Goal: Task Accomplishment & Management: Use online tool/utility

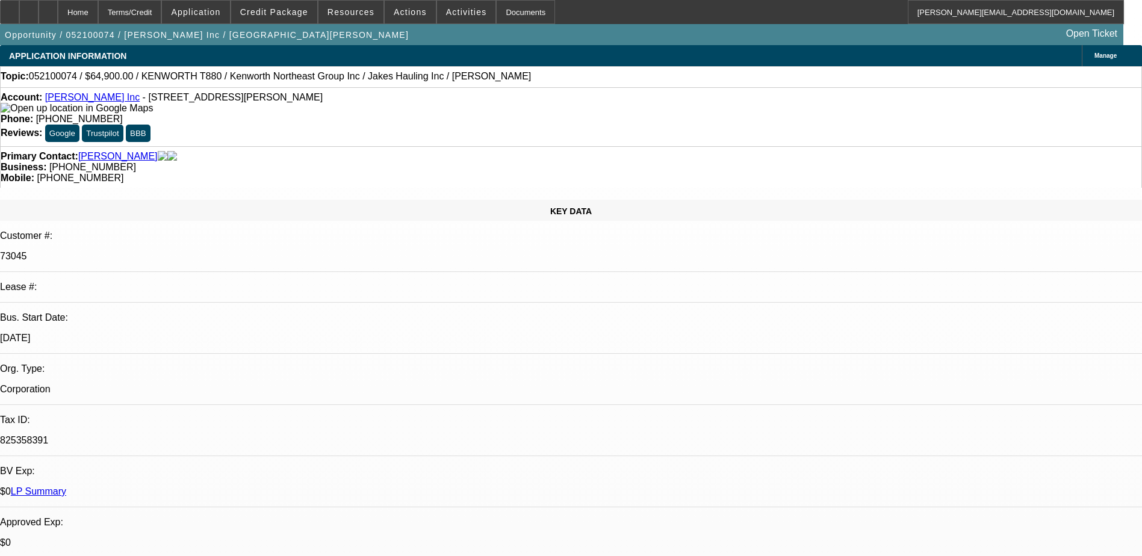
select select "0"
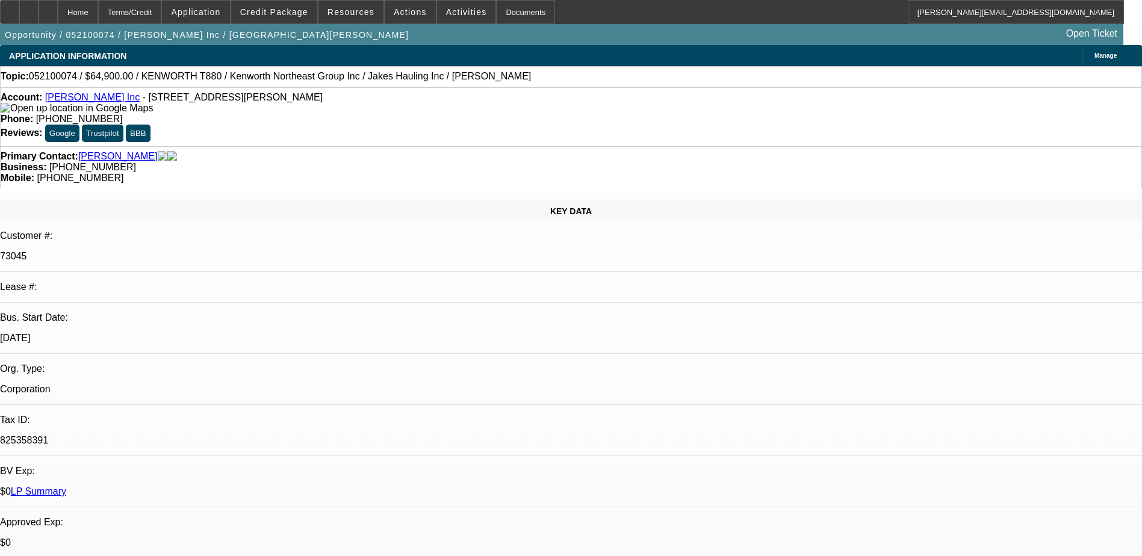
select select "0"
select select "1"
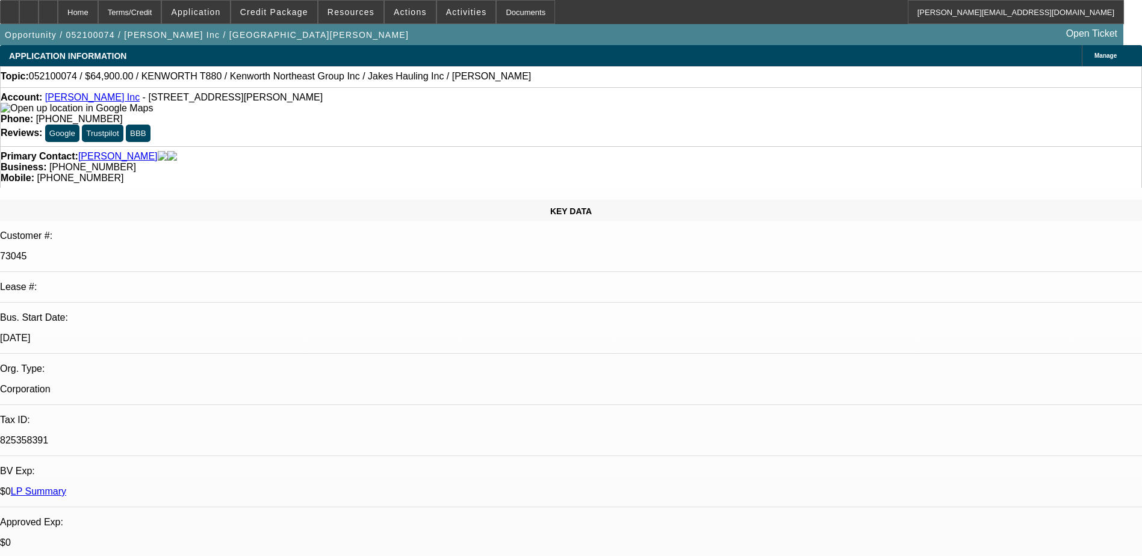
select select "1"
select select "6"
select select "1"
select select "6"
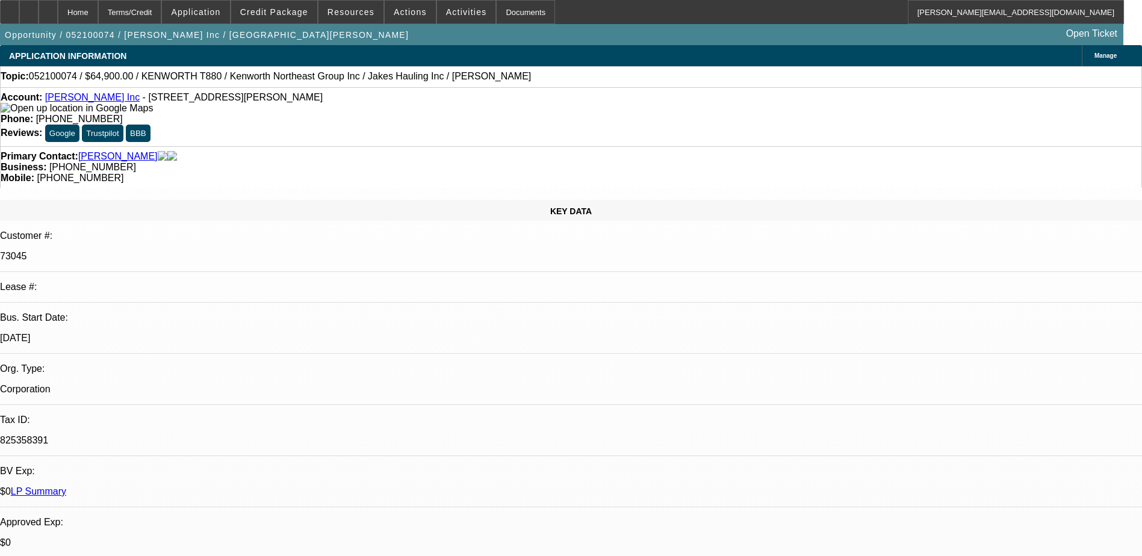
select select "1"
select select "6"
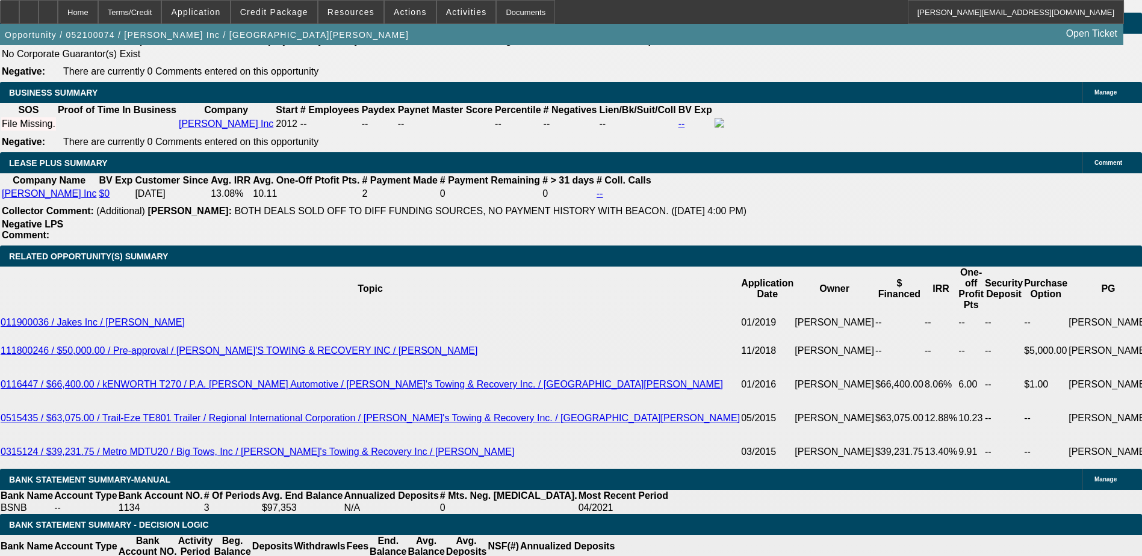
scroll to position [2164, 0]
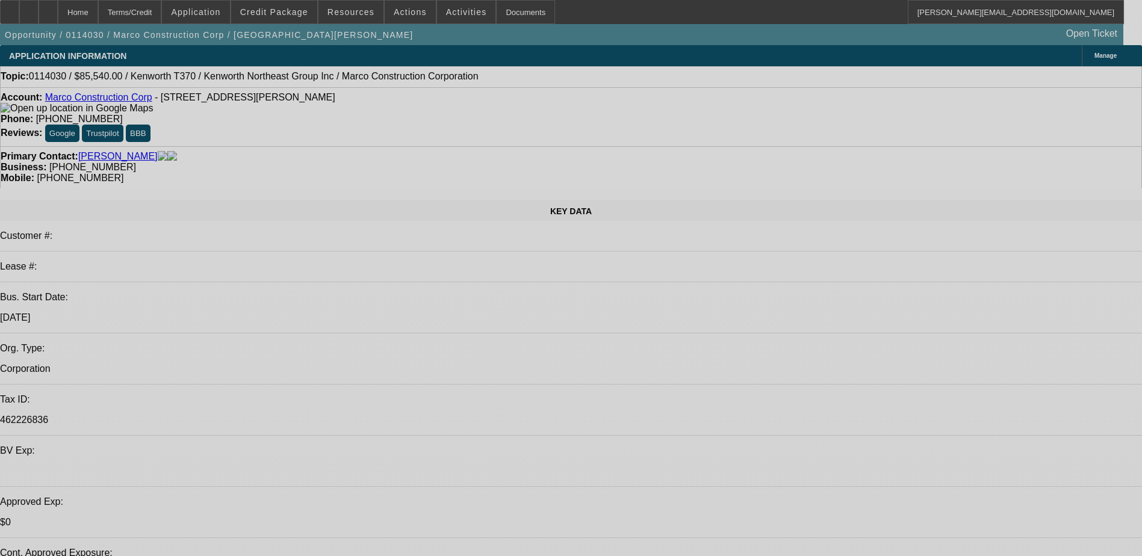
select select "0"
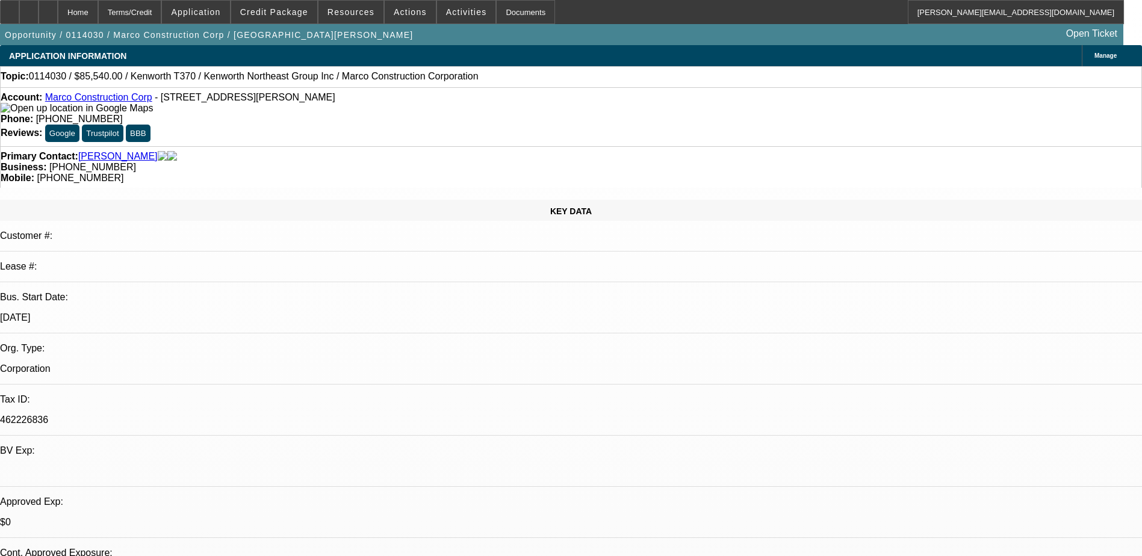
select select "0"
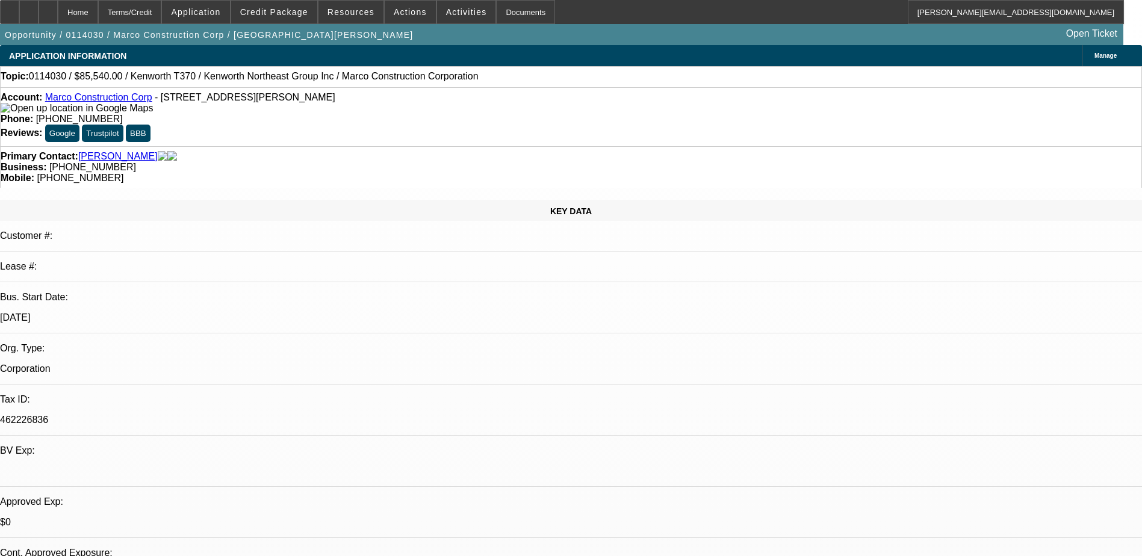
select select "0"
select select "2"
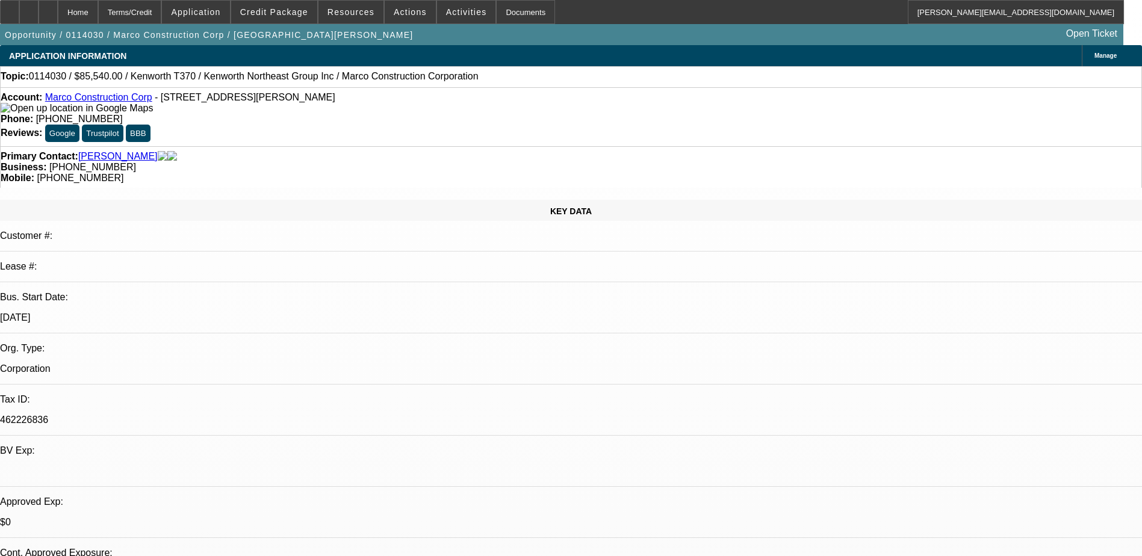
select select "0"
select select "1"
select select "6"
select select "1"
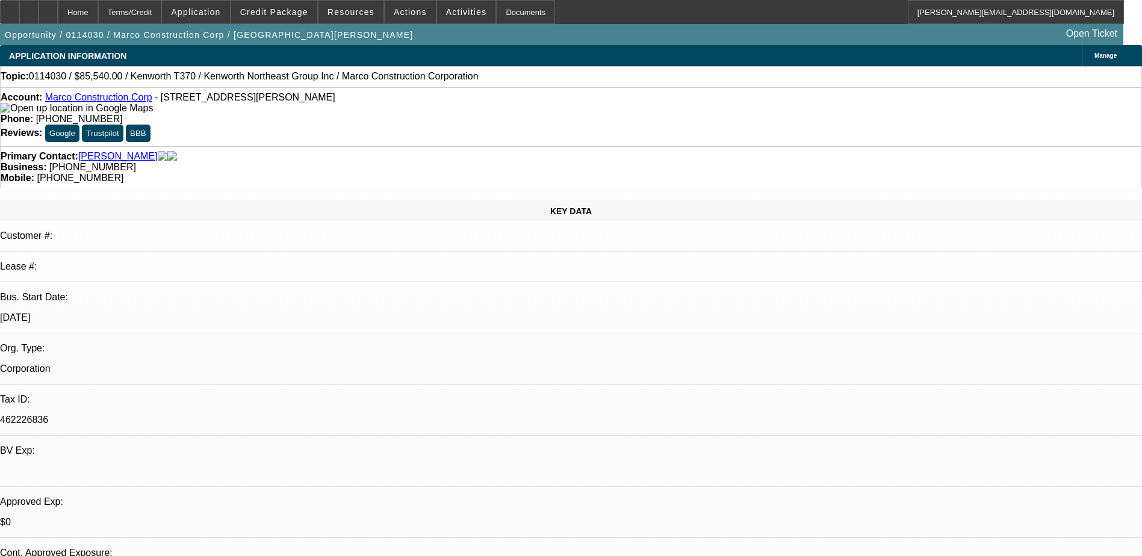
select select "1"
select select "6"
select select "1"
select select "6"
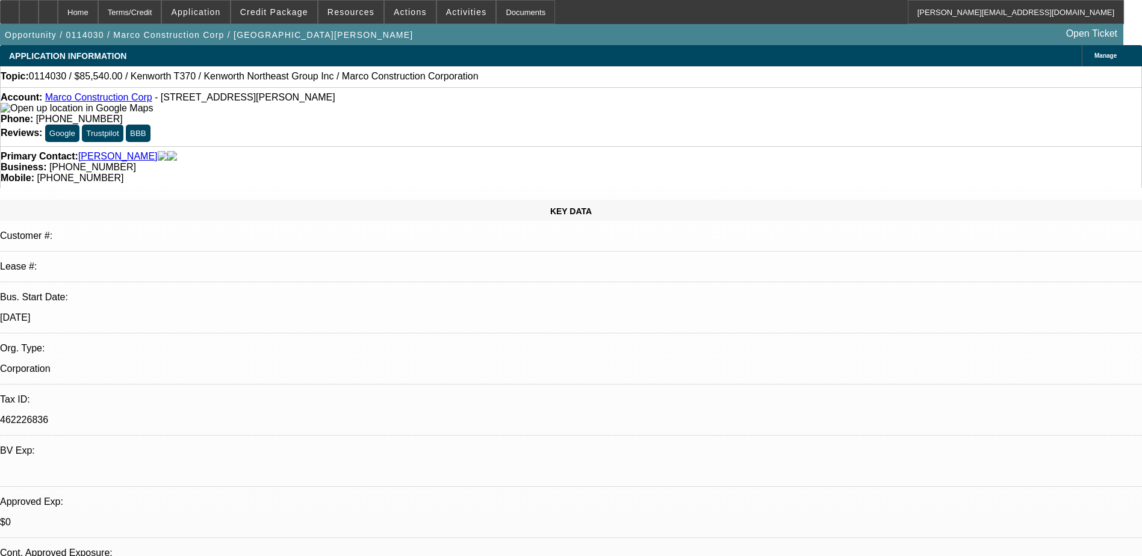
select select "1"
select select "2"
select select "4"
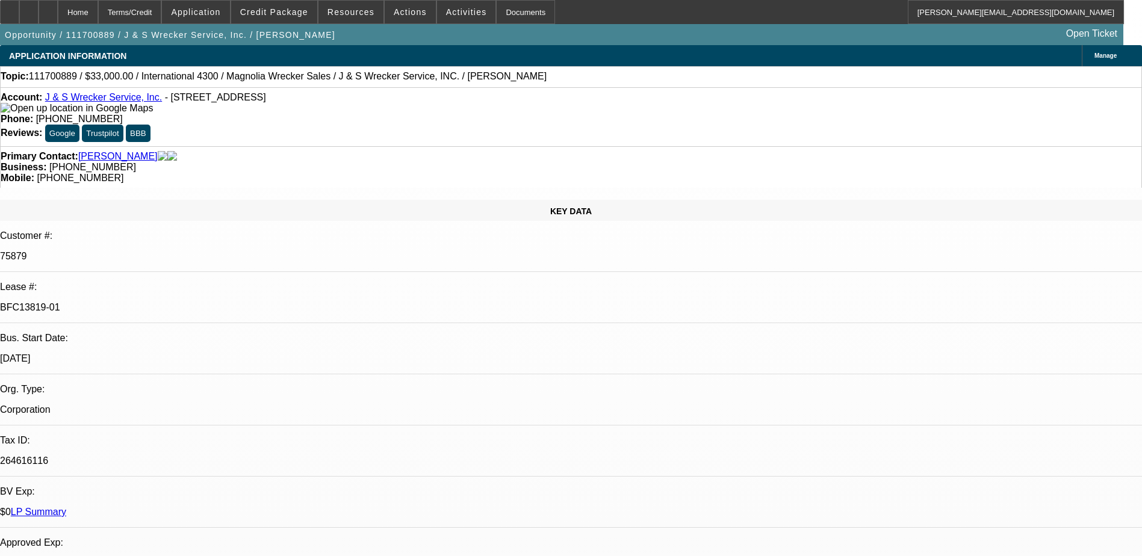
select select "0"
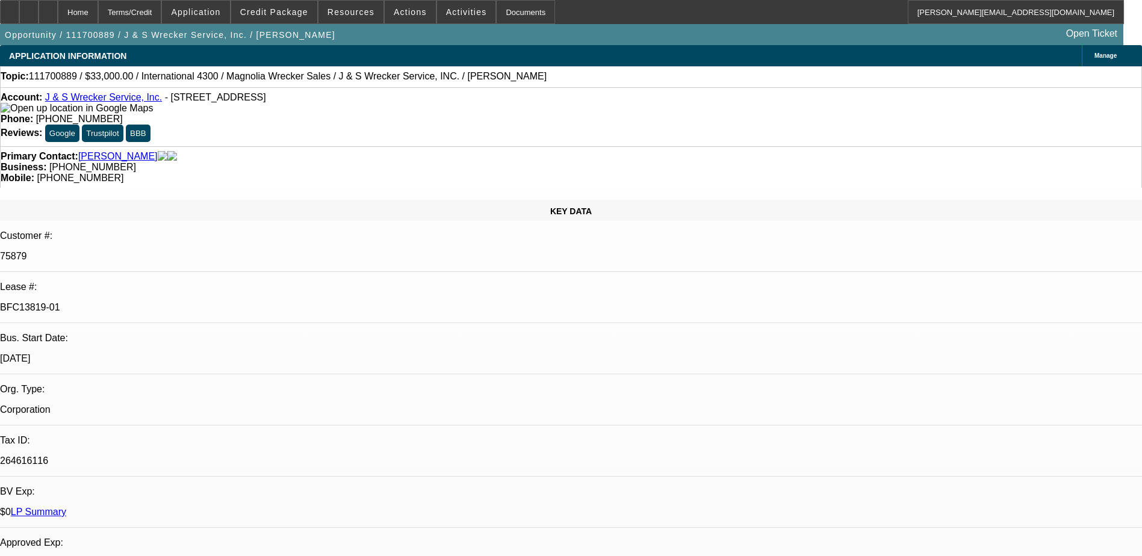
select select "0.1"
select select "0"
select select "0.1"
select select "0"
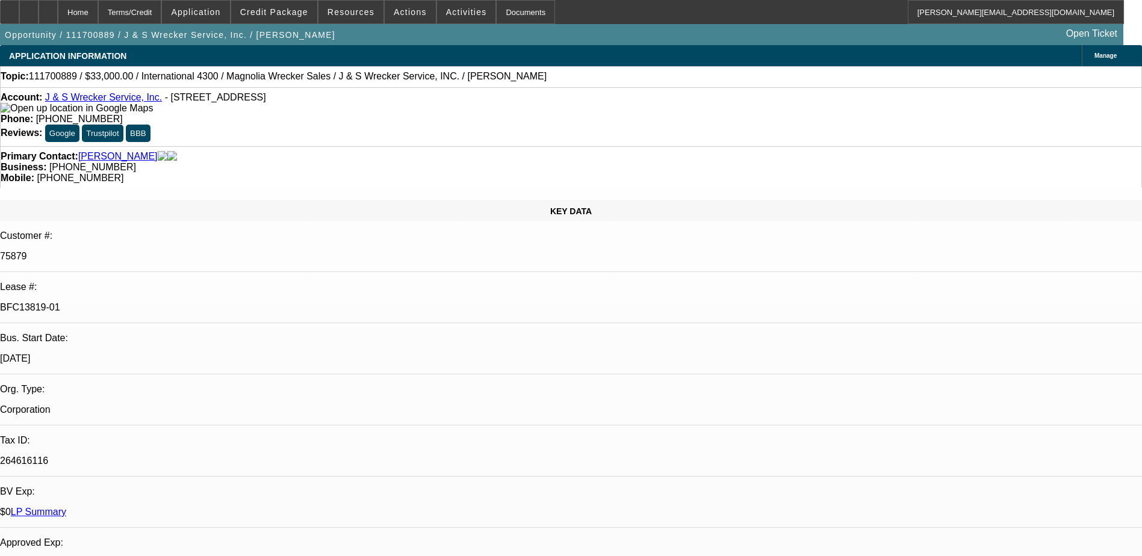
select select "0"
select select "0.1"
select select "1"
select select "6"
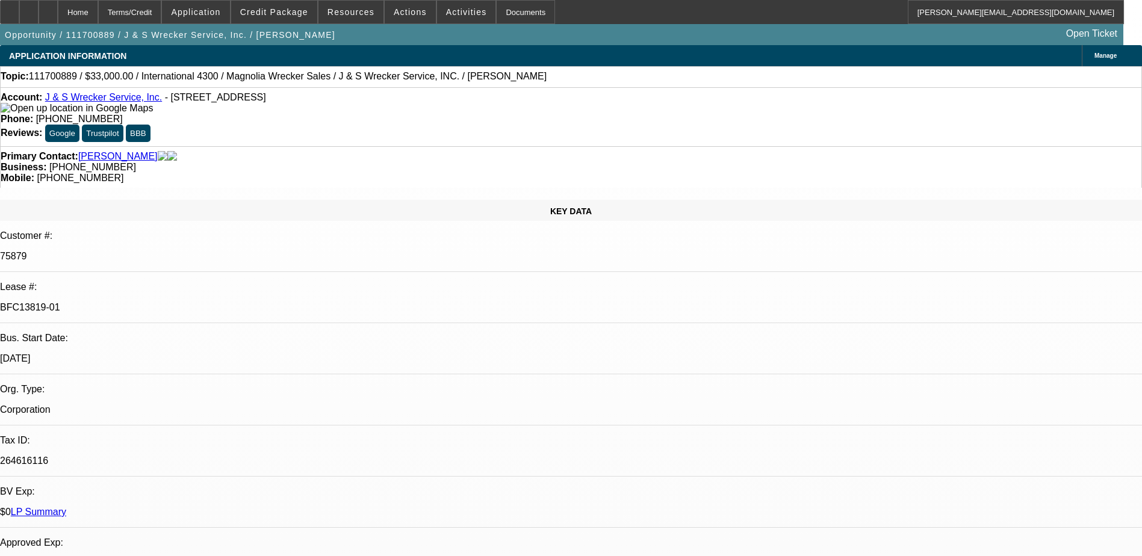
select select "1"
select select "4"
select select "1"
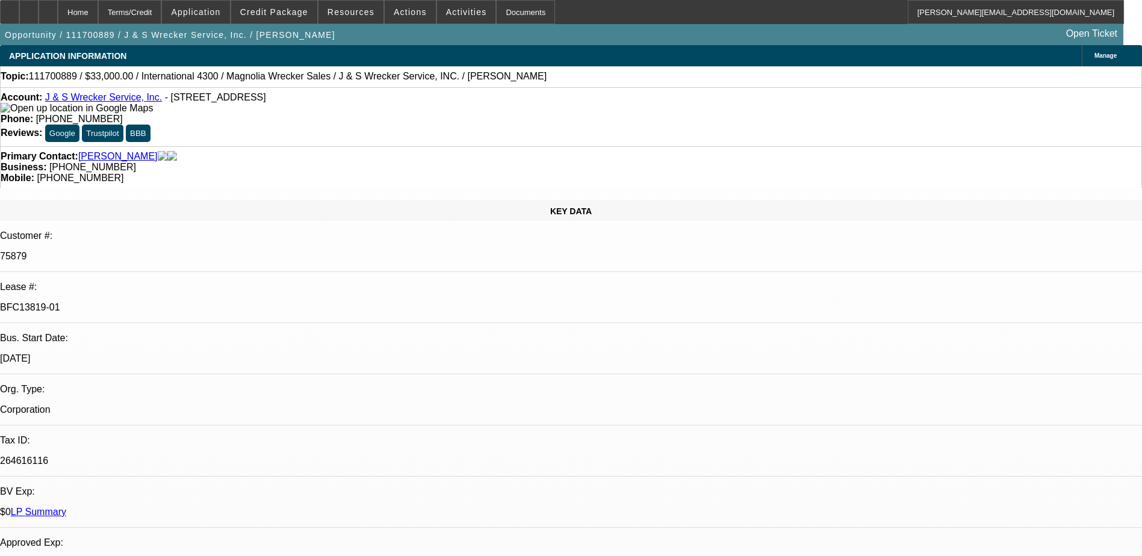
select select "4"
select select "1"
select select "4"
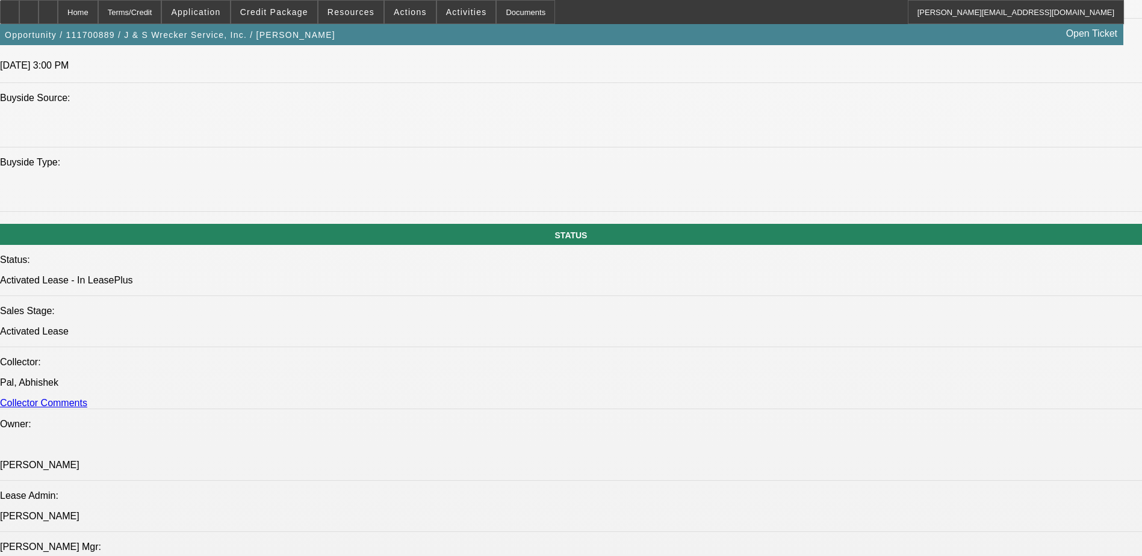
scroll to position [921, 0]
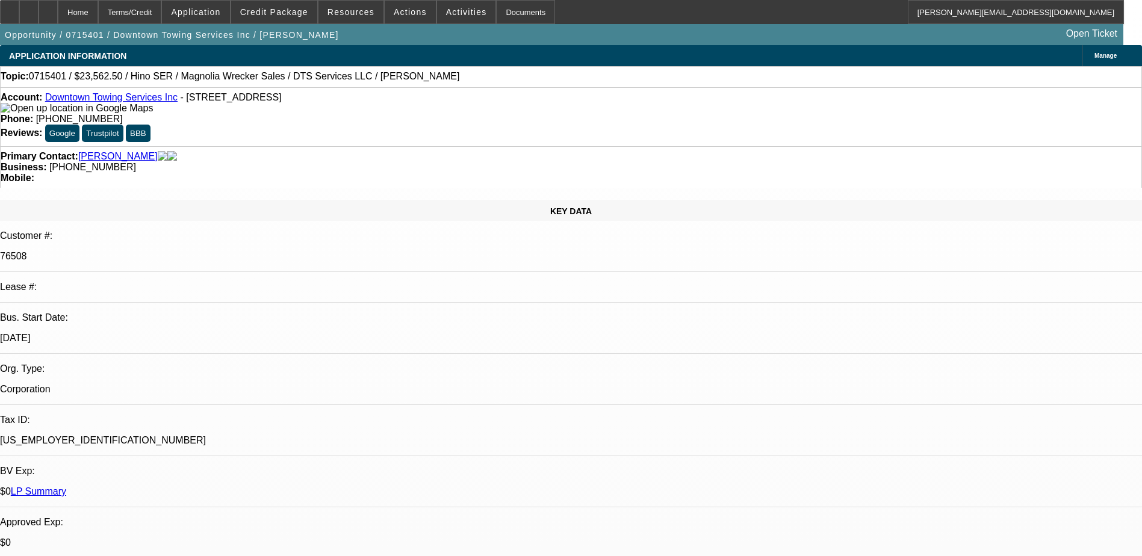
select select "0"
select select "2"
select select "0"
select select "2"
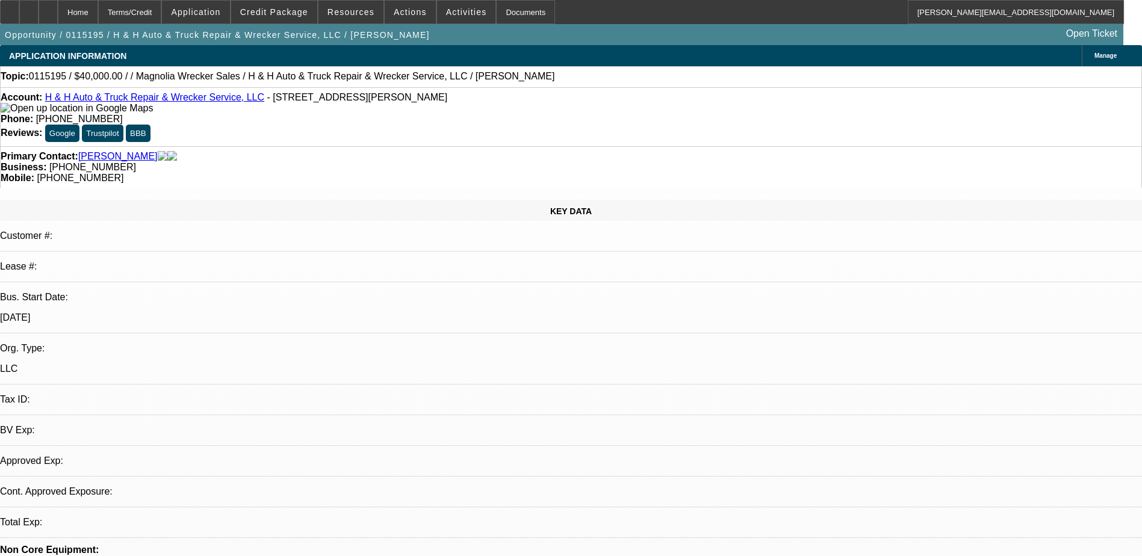
select select "0"
select select "2"
select select "0.1"
select select "1"
select select "2"
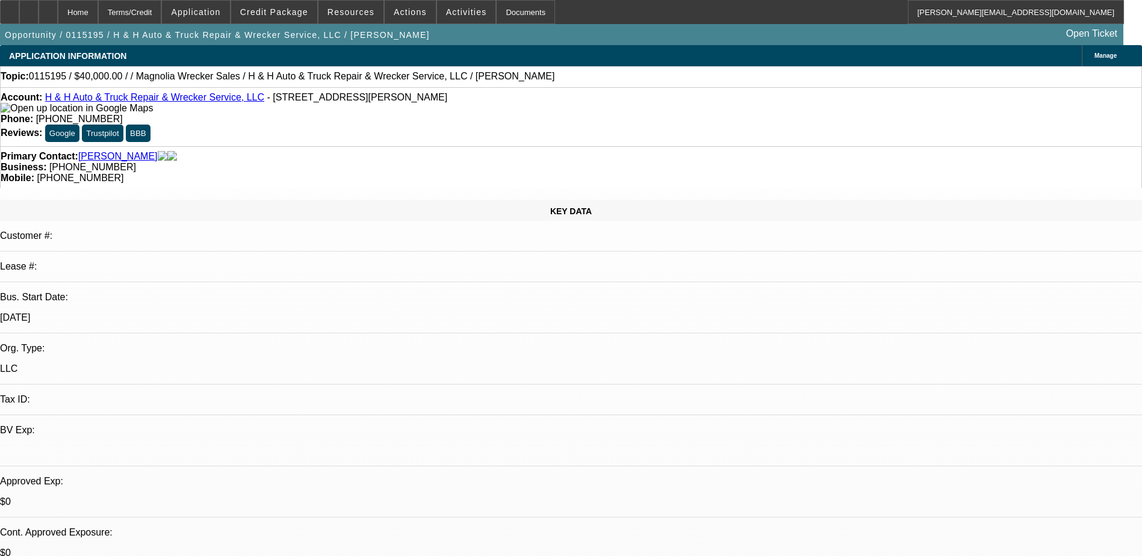
select select
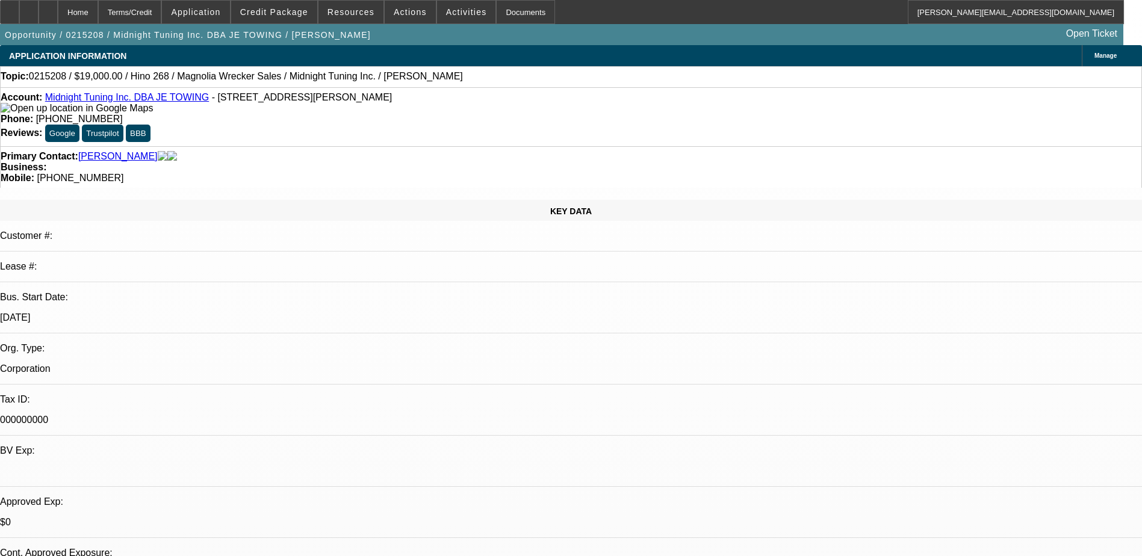
select select "0"
select select "2"
select select "0.1"
select select "0"
select select "2"
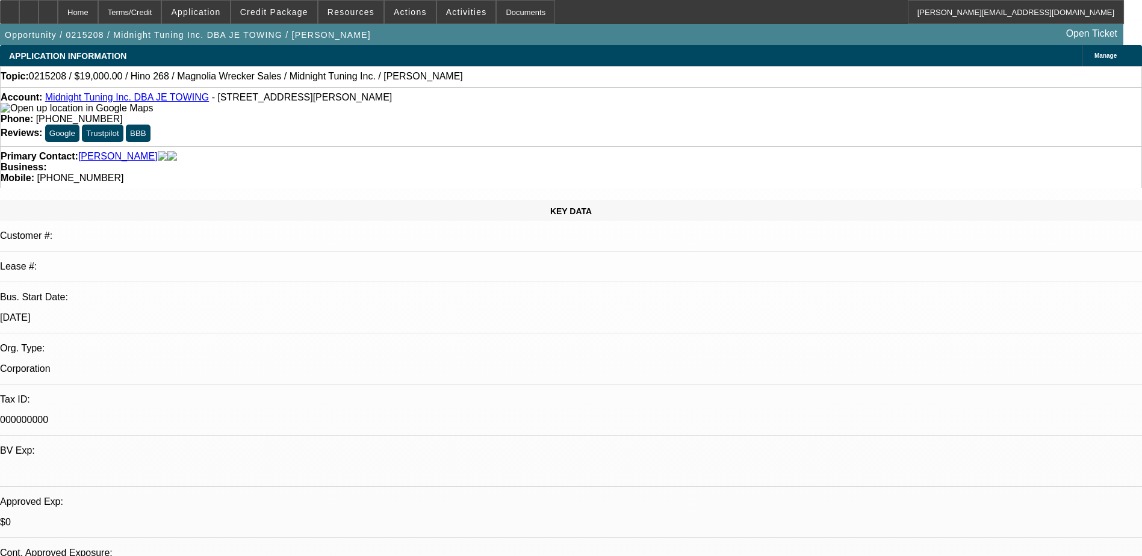
select select "0.1"
select select "0"
select select "0.1"
select select "0"
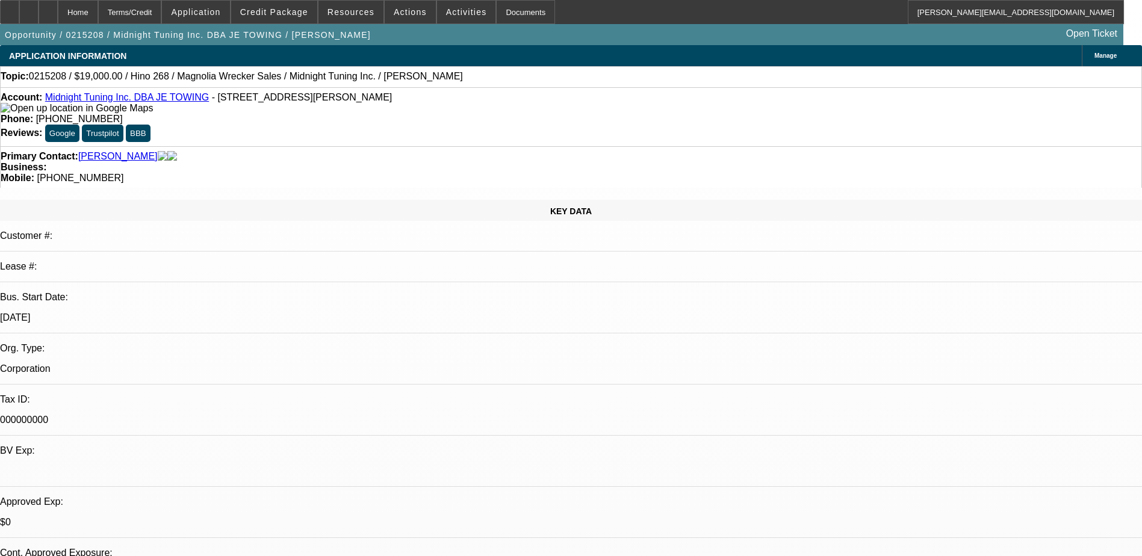
select select "2"
select select "0.1"
select select "1"
select select "2"
select select "4"
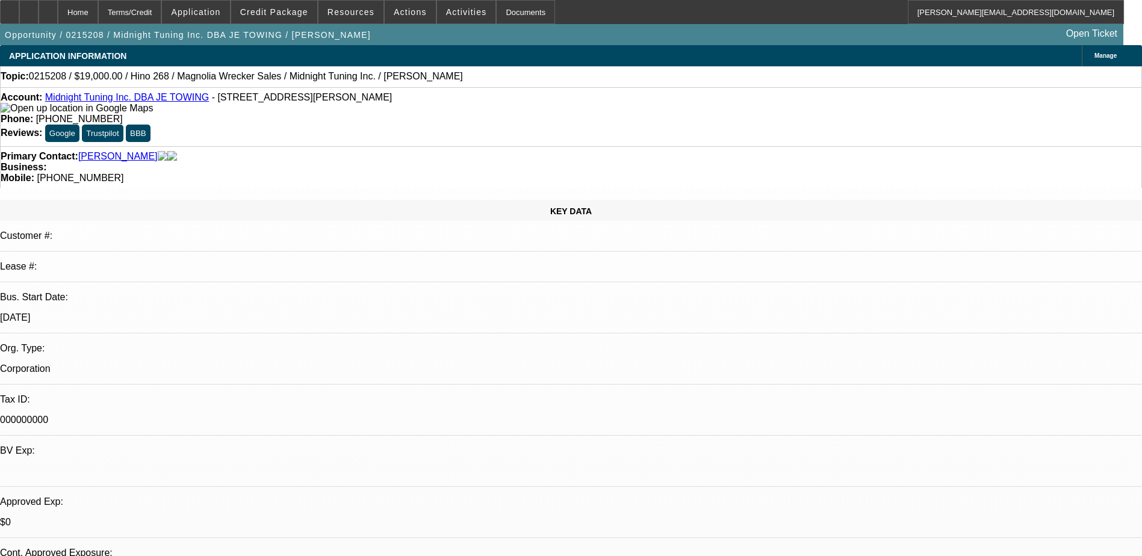
select select "1"
select select "2"
select select "4"
select select "1"
select select "2"
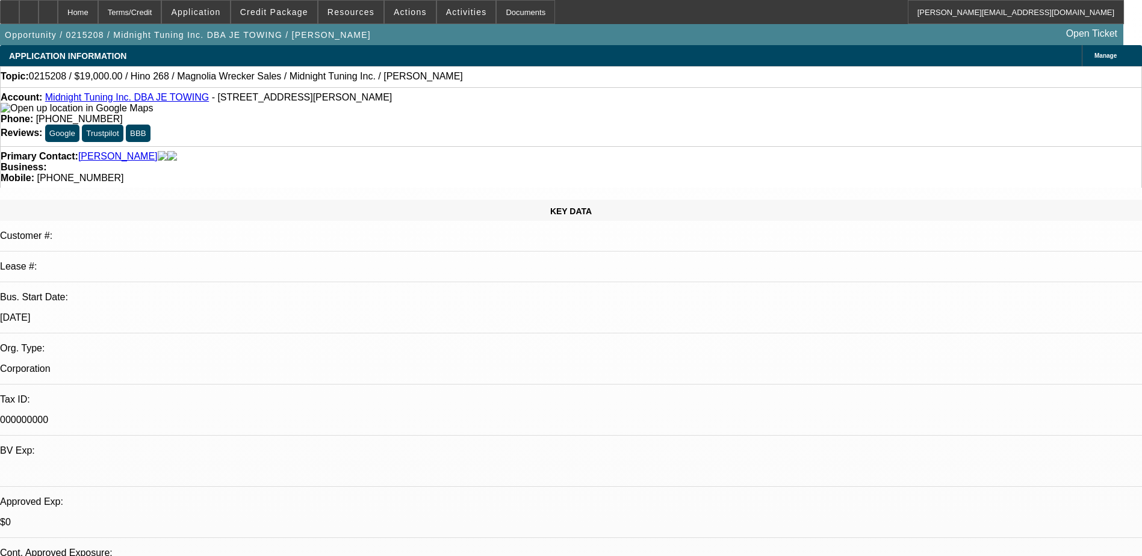
select select "4"
select select "1"
select select "2"
select select "4"
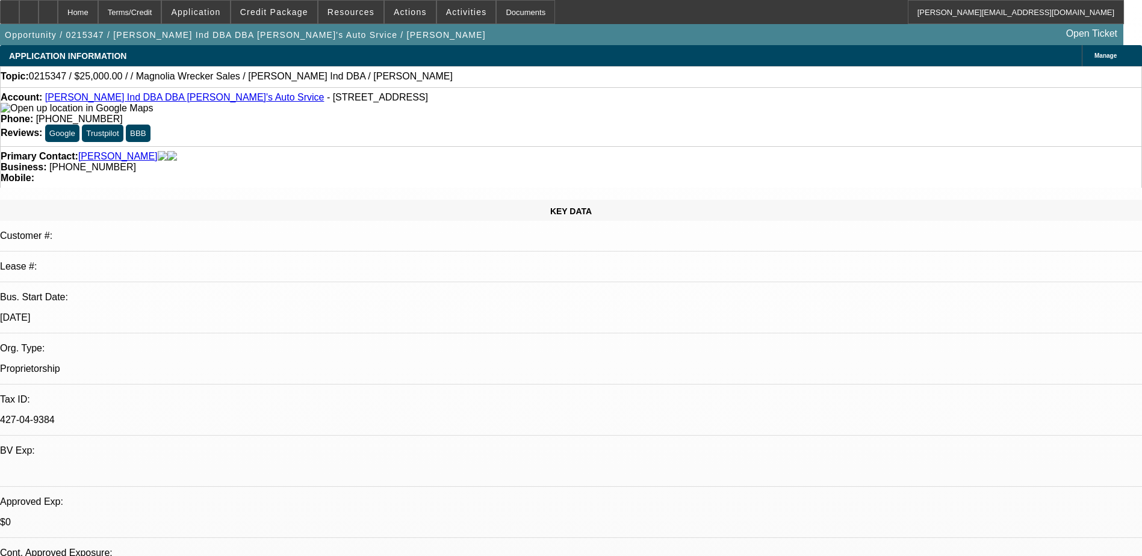
select select "0"
select select "2"
select select "0.1"
select select "1"
select select "2"
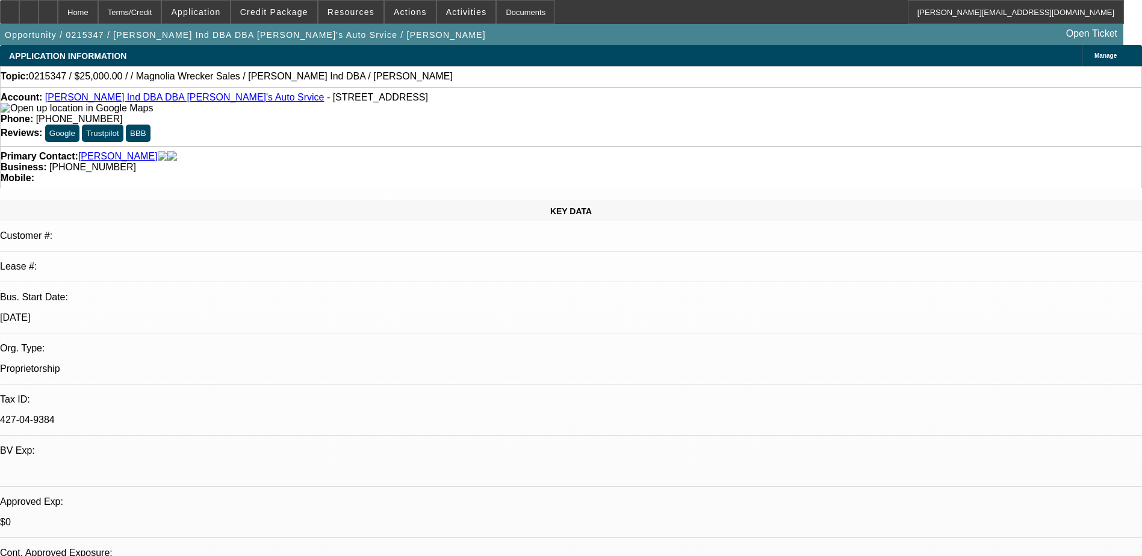
select select "4"
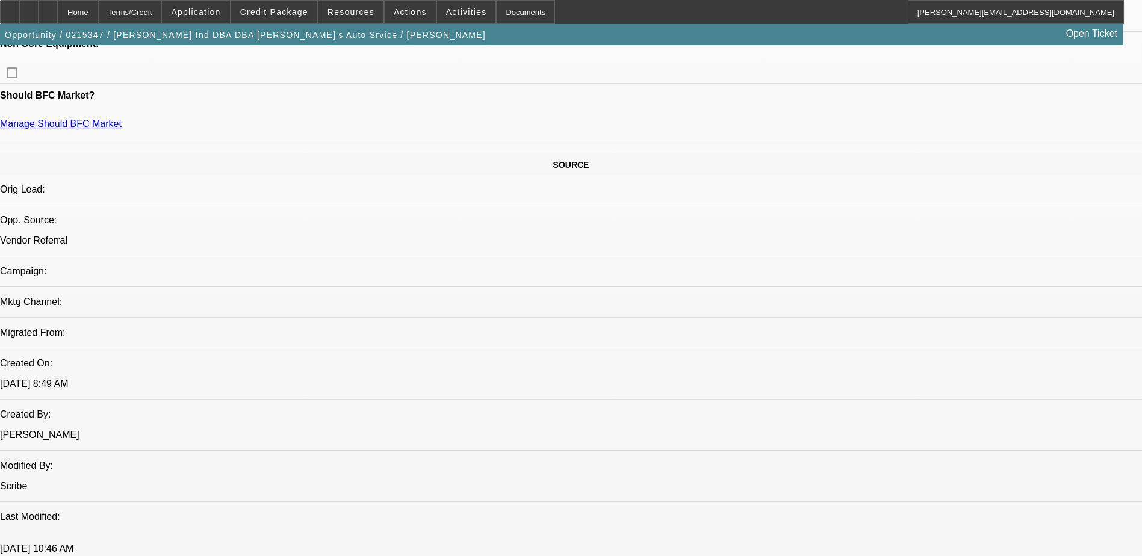
scroll to position [602, 0]
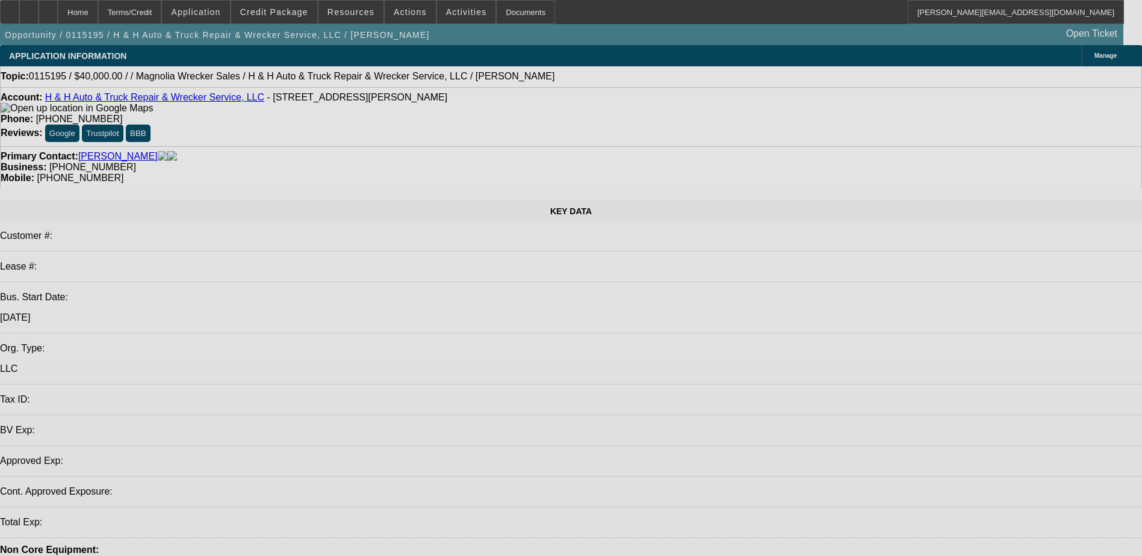
select select "0"
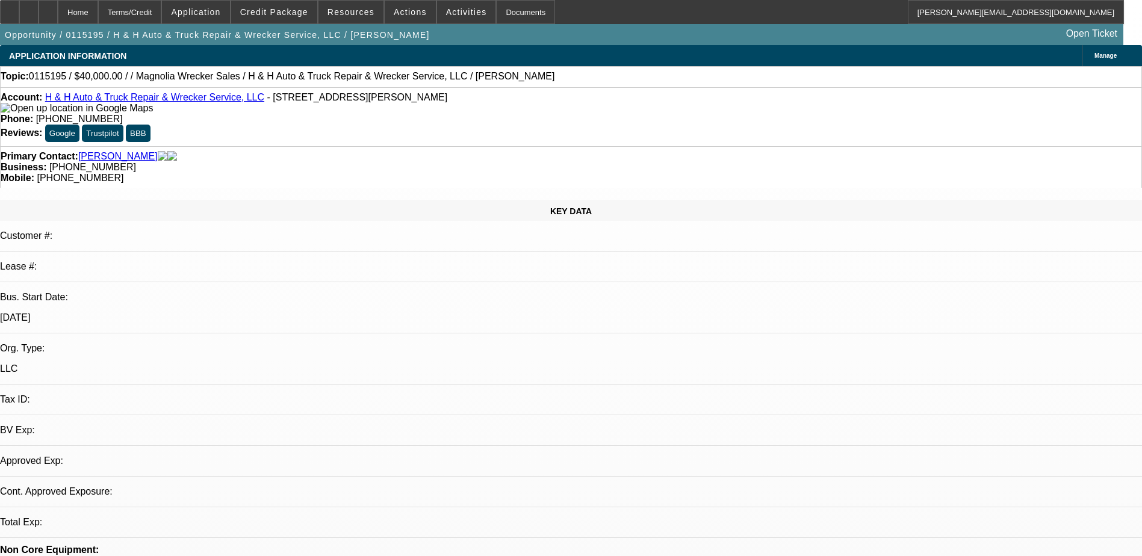
select select "2"
select select "0.1"
select select "1"
select select "2"
select select
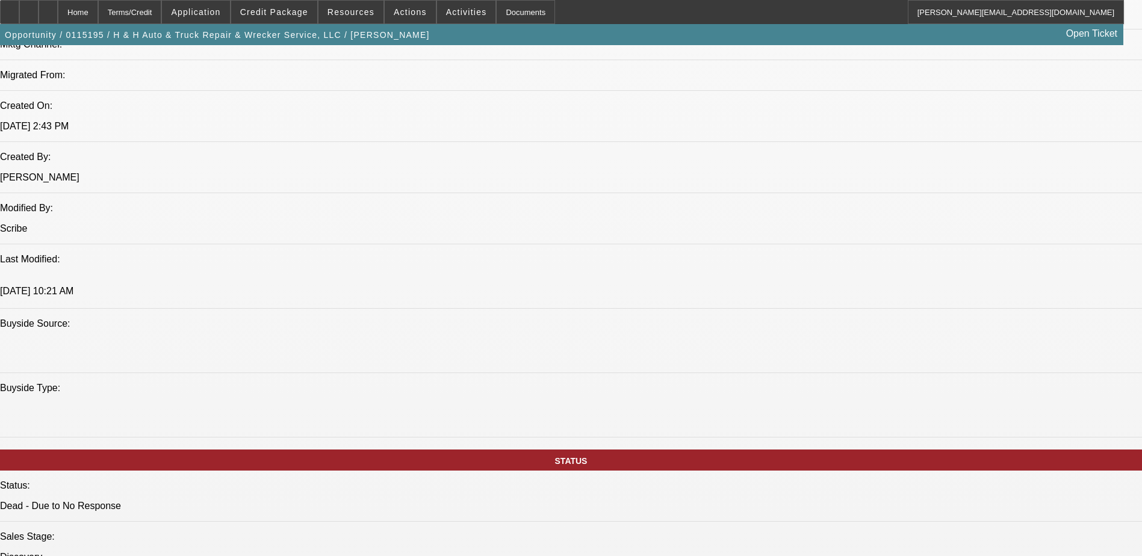
scroll to position [662, 0]
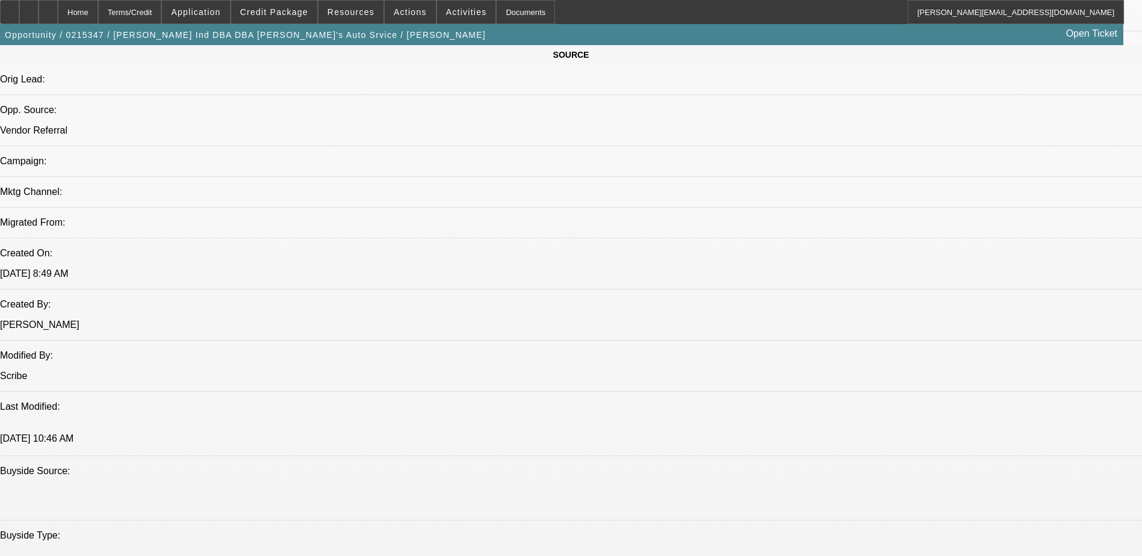
select select "0"
select select "2"
select select "0.1"
select select "4"
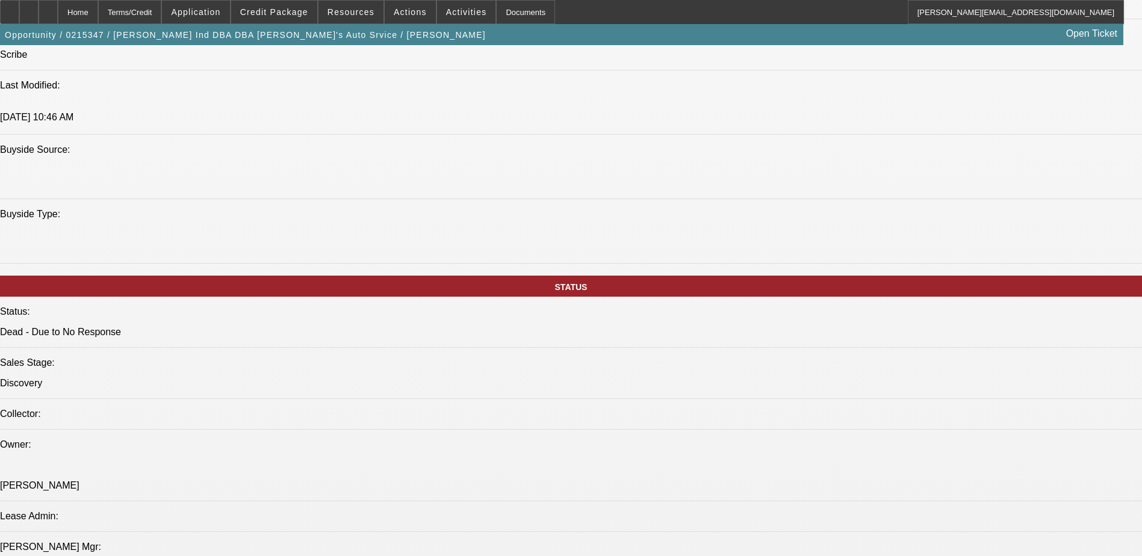
scroll to position [1144, 0]
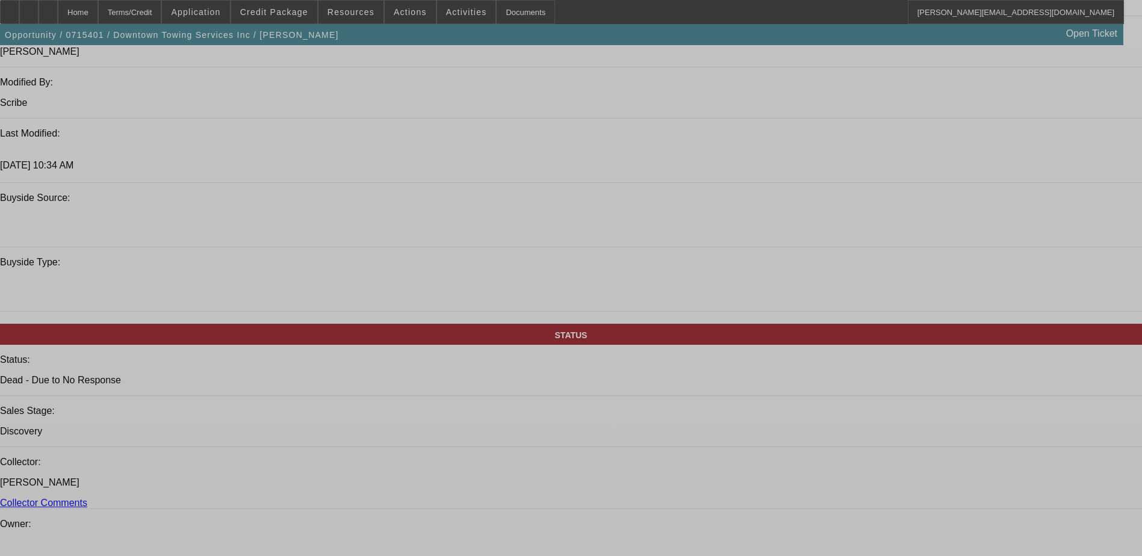
select select "0"
select select "2"
select select "0"
select select "2"
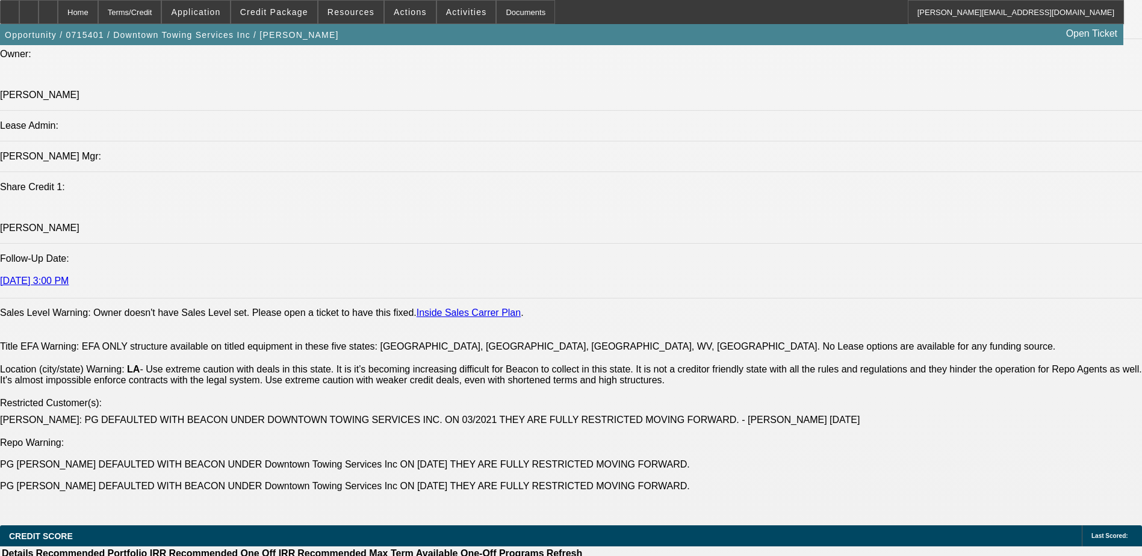
scroll to position [1538, 0]
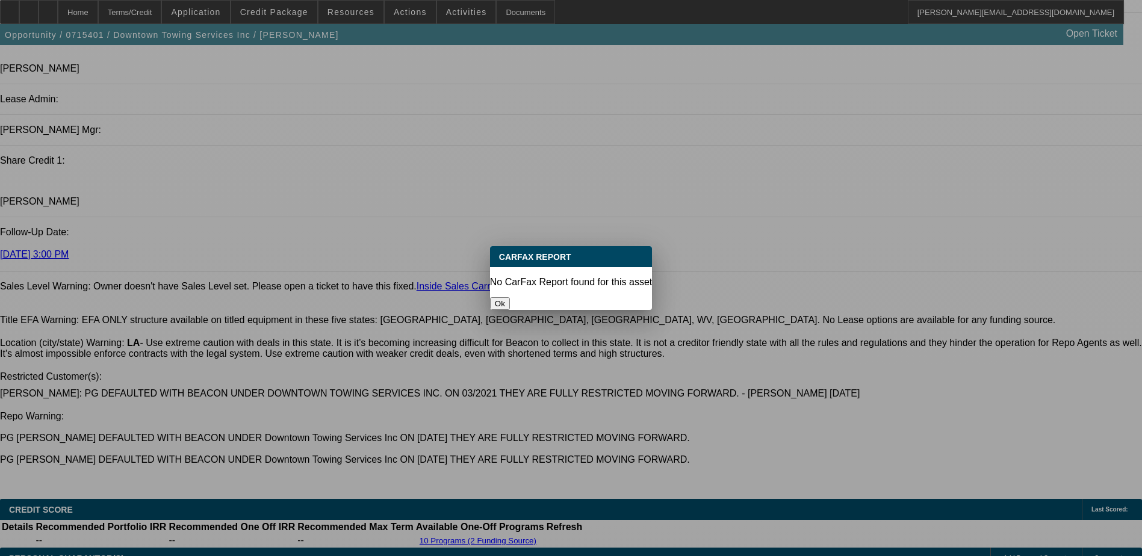
click at [510, 297] on button "Ok" at bounding box center [500, 303] width 20 height 13
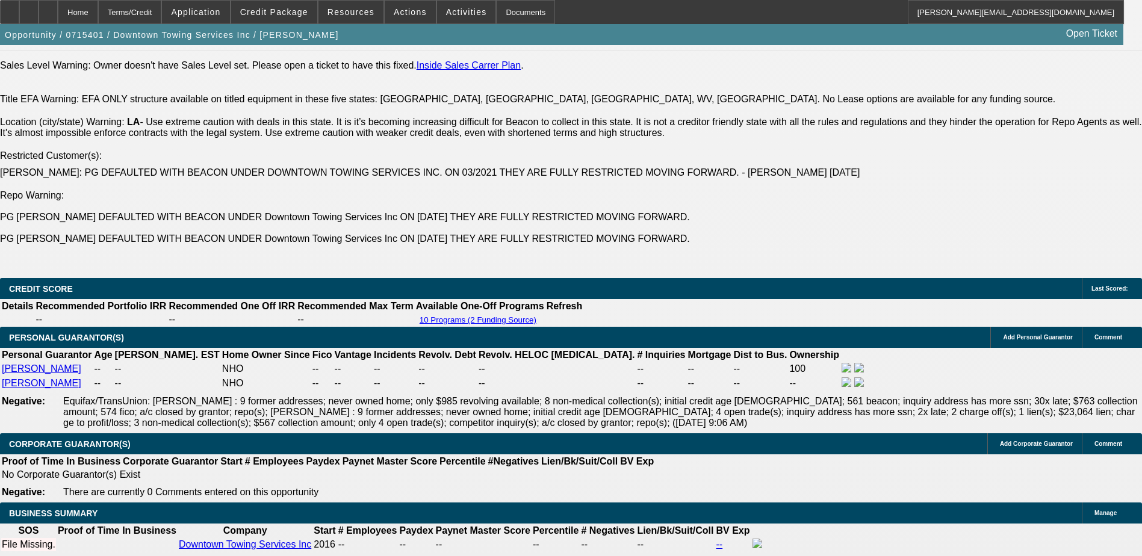
scroll to position [1899, 0]
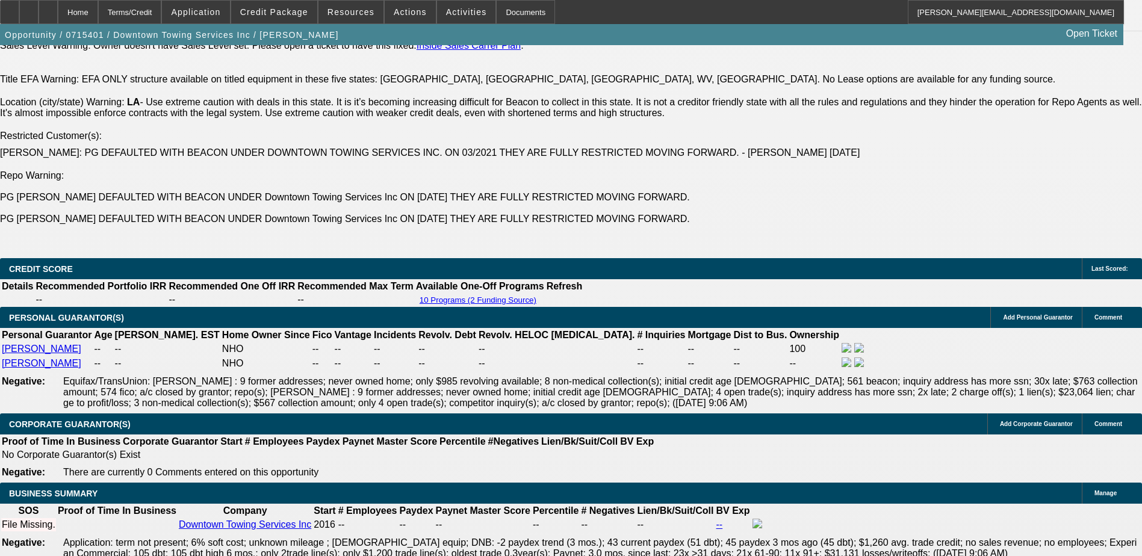
scroll to position [211, 0]
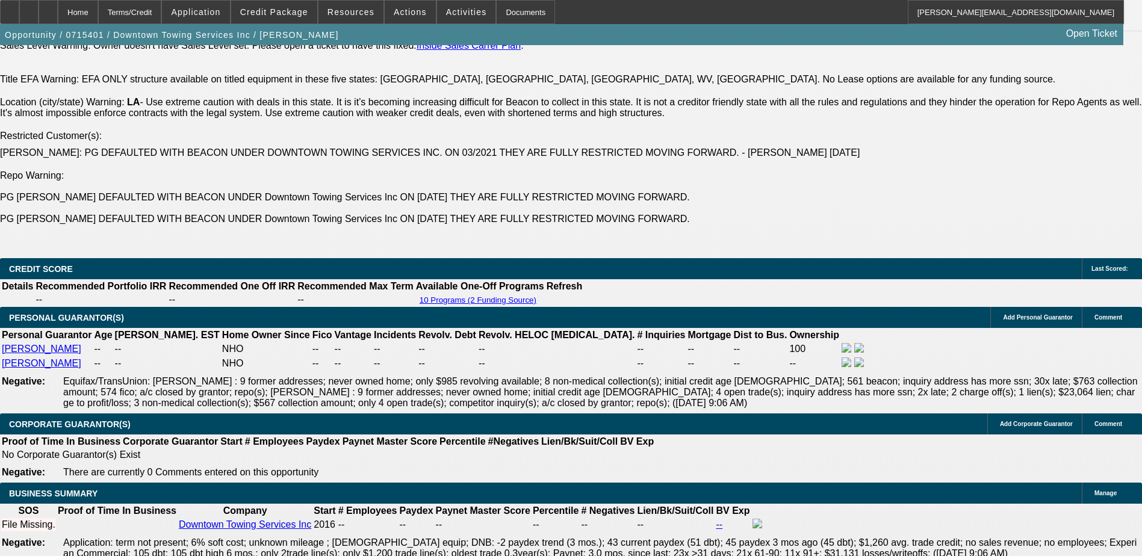
scroll to position [30, 0]
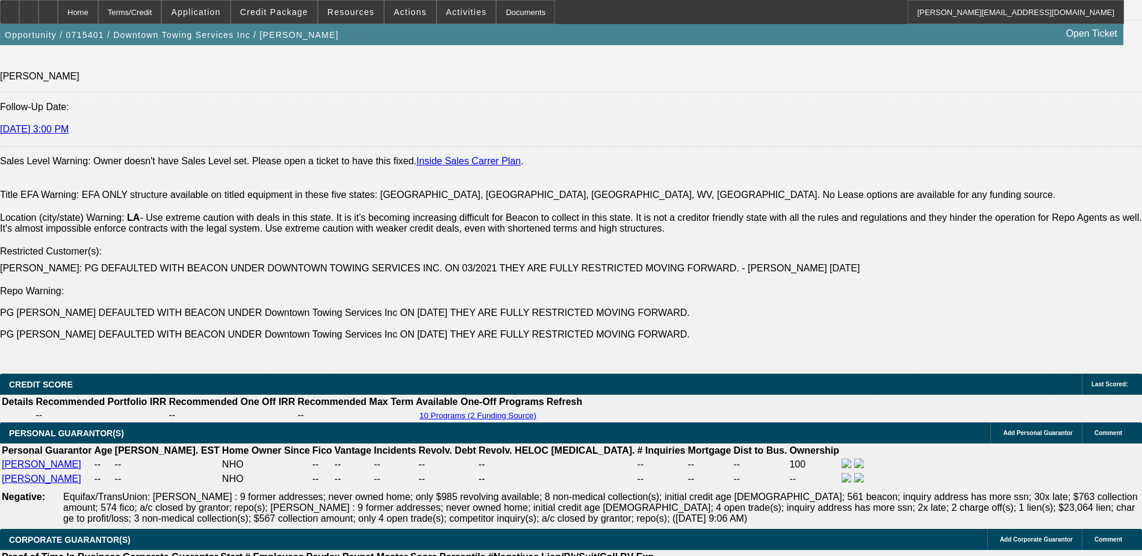
scroll to position [1659, 0]
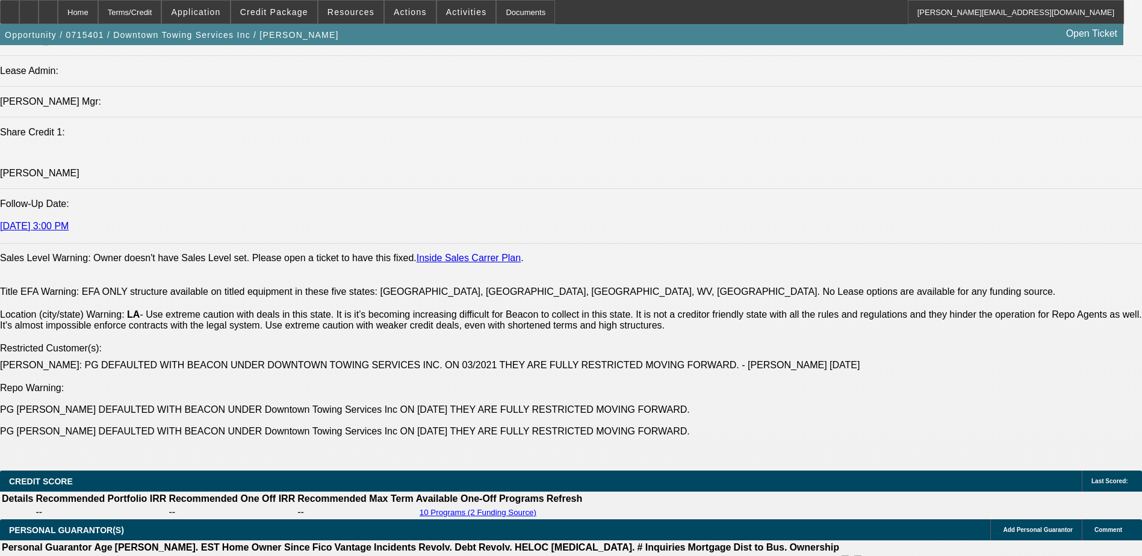
scroll to position [1538, 0]
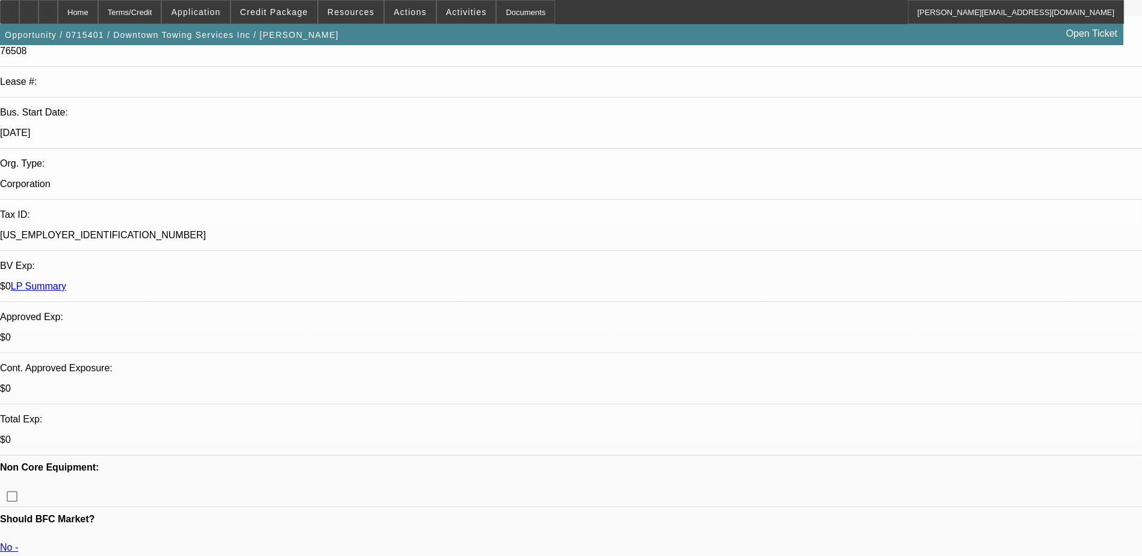
scroll to position [0, 0]
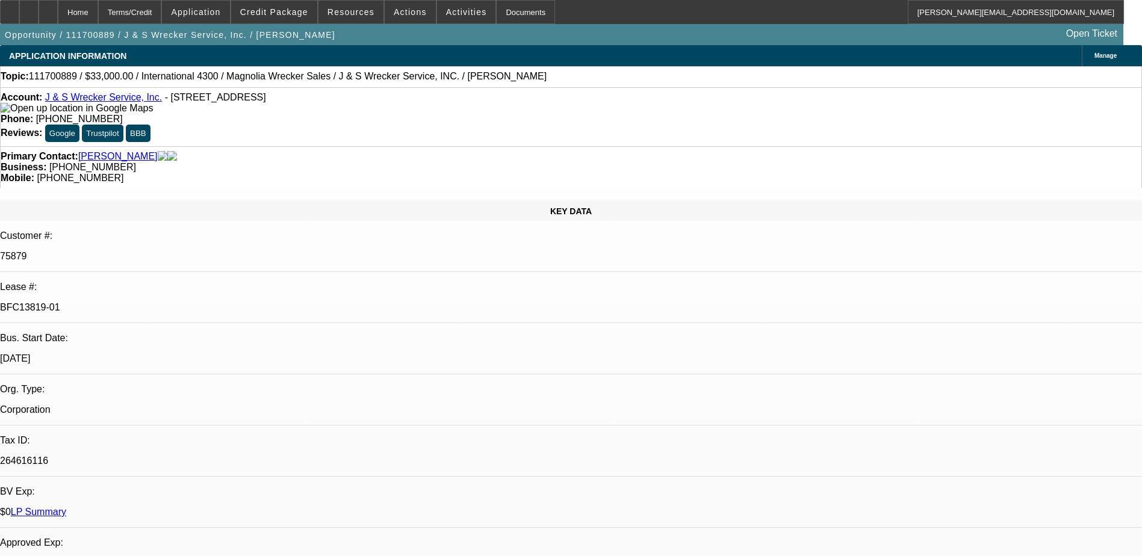
select select "0"
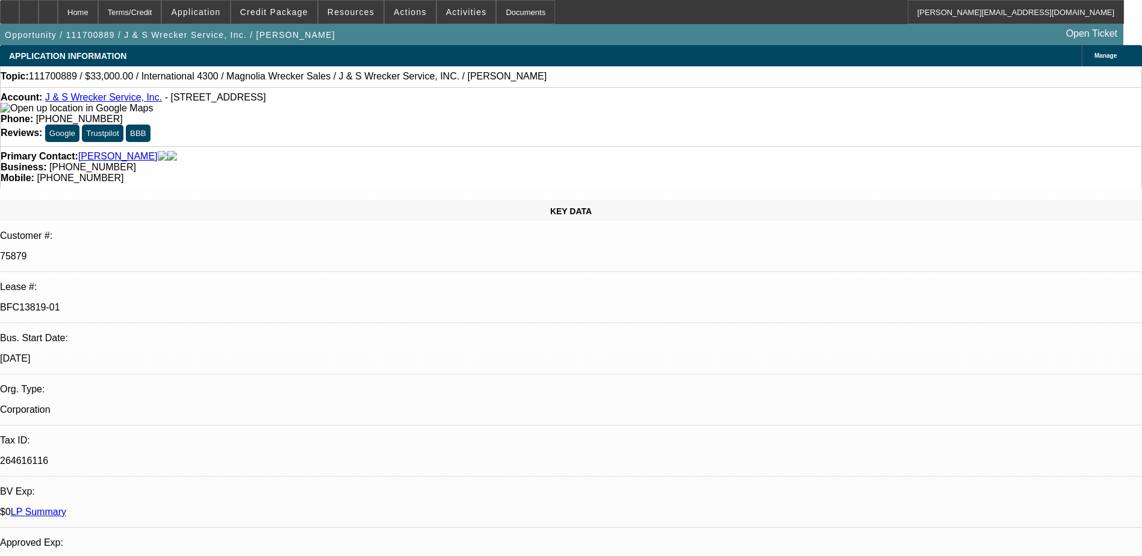
select select "0.1"
select select "0"
select select "0.1"
select select "0"
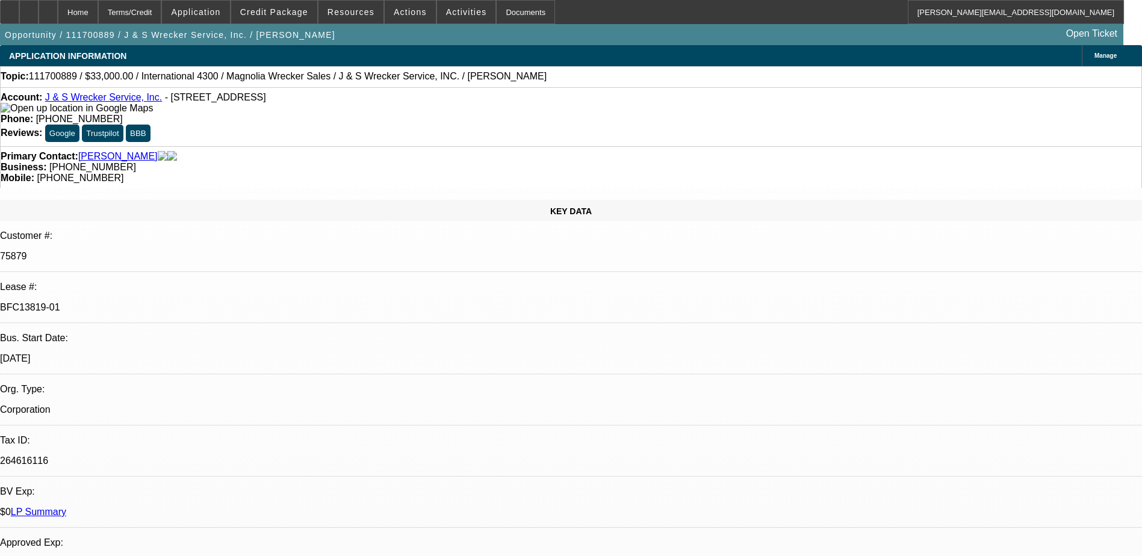
select select "0"
select select "0.1"
select select "1"
select select "6"
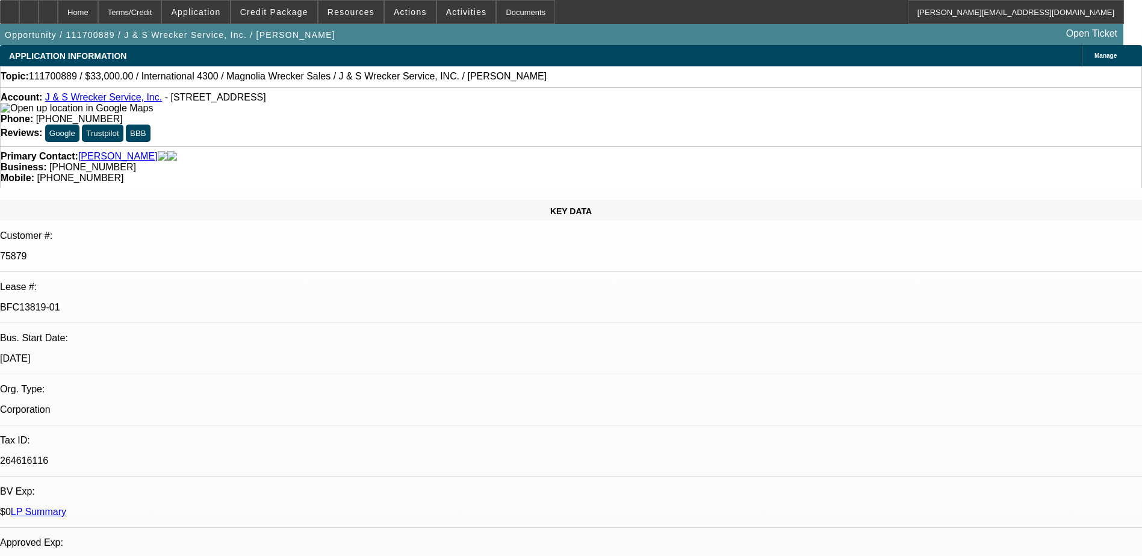
select select "1"
select select "4"
select select "1"
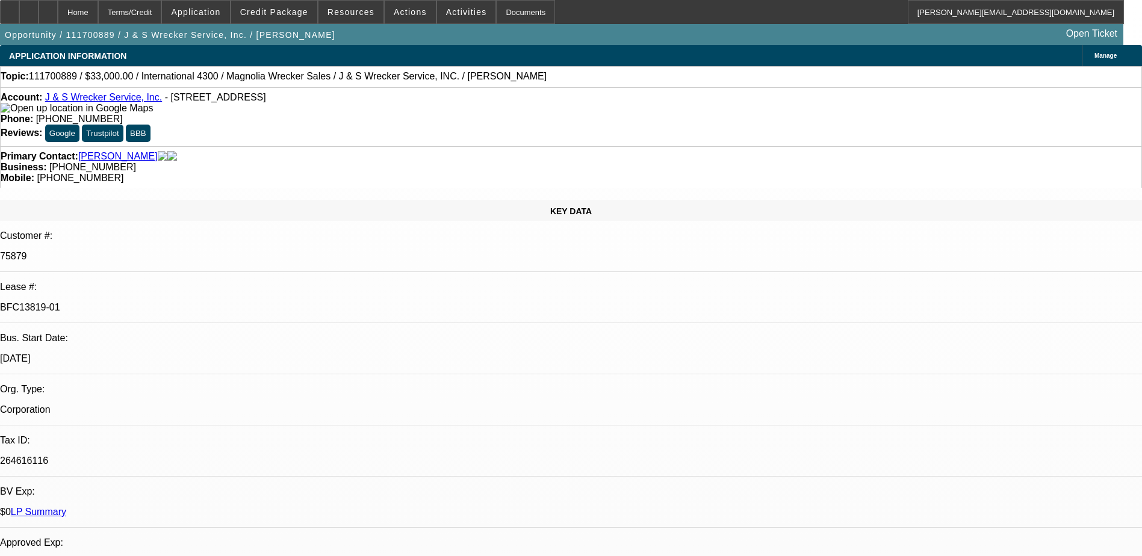
select select "4"
select select "1"
select select "4"
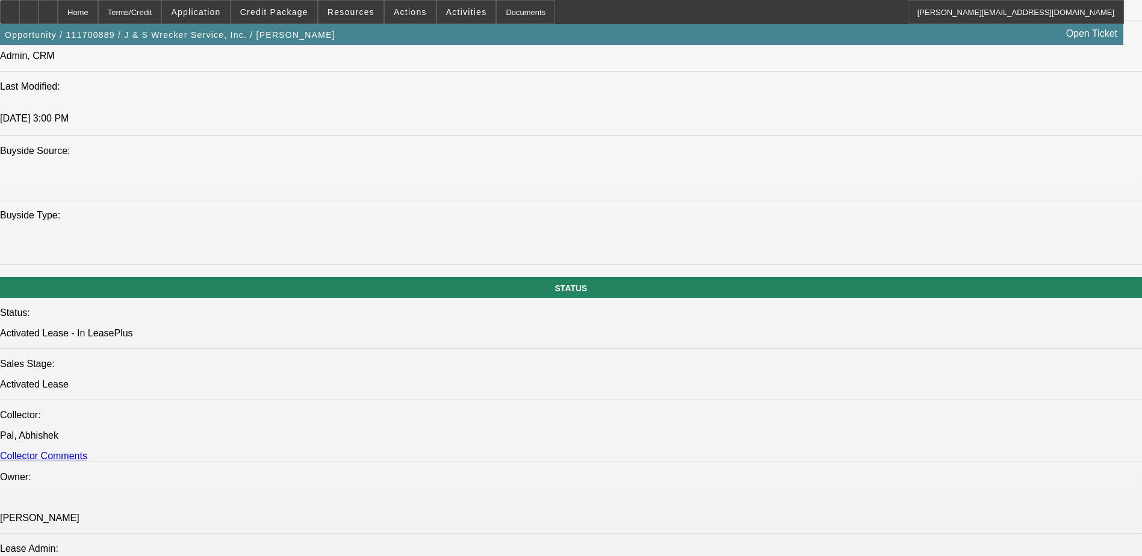
scroll to position [1162, 0]
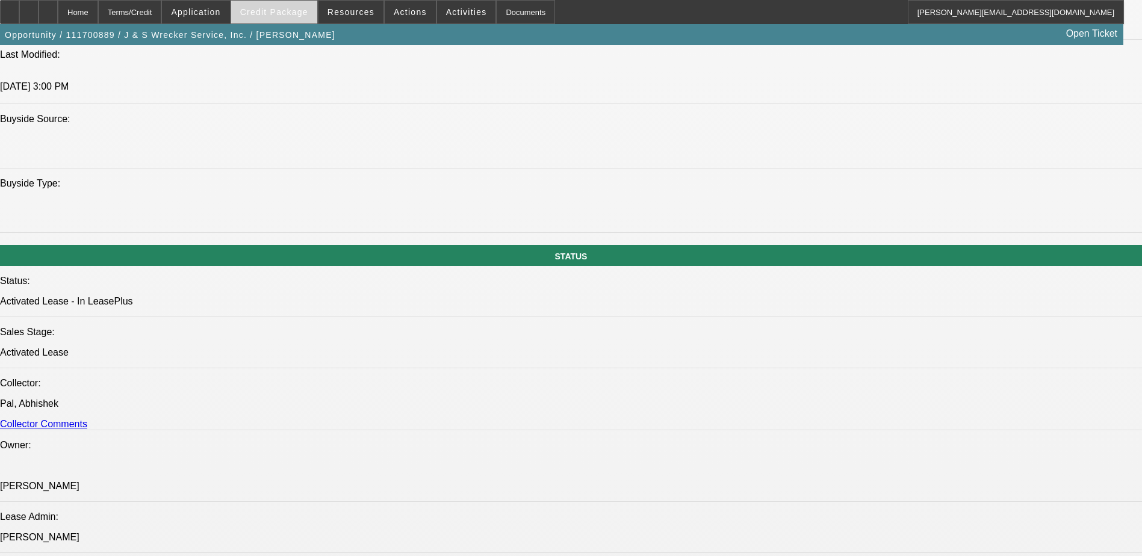
click at [274, 14] on span "Credit Package" at bounding box center [274, 12] width 68 height 10
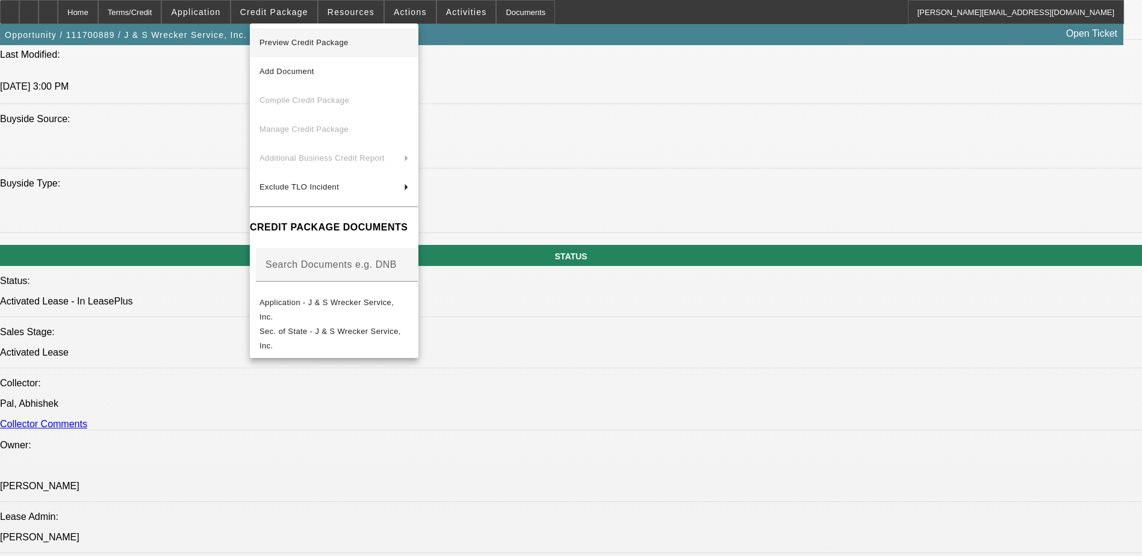
click at [288, 40] on span "Preview Credit Package" at bounding box center [303, 42] width 89 height 9
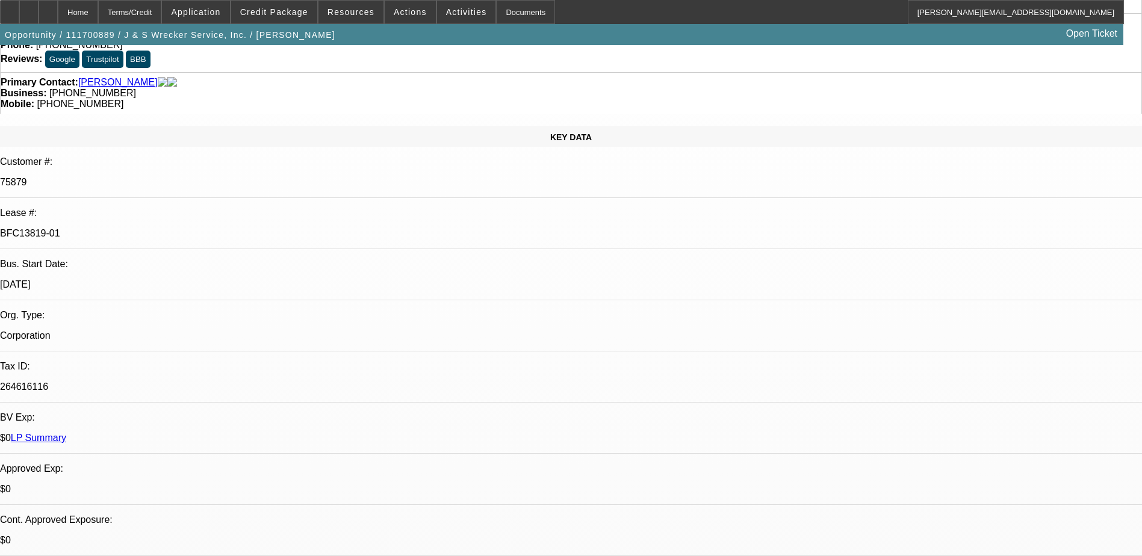
scroll to position [0, 0]
